Goal: Go to known website: Go to known website

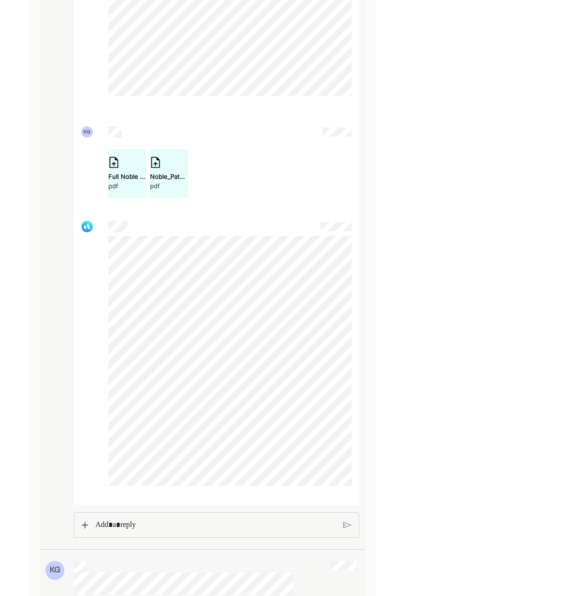
scroll to position [1961, 0]
